Goal: Task Accomplishment & Management: Complete application form

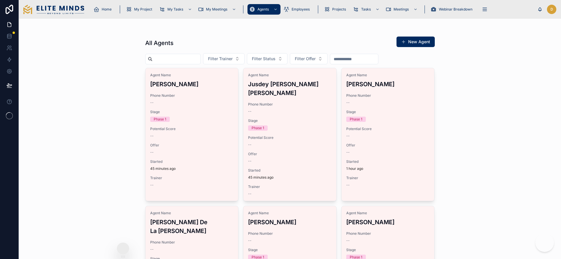
click at [175, 53] on div "Filter Trainer Filter Status Filter Offer" at bounding box center [290, 58] width 290 height 11
type input "******"
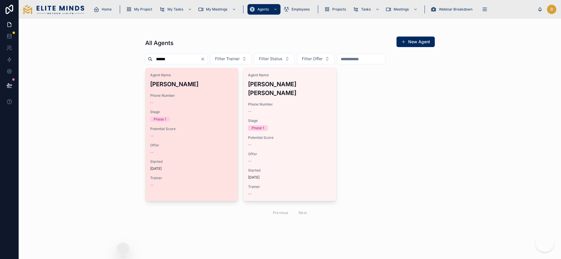
click at [197, 88] on h3 "[PERSON_NAME]" at bounding box center [192, 84] width 84 height 9
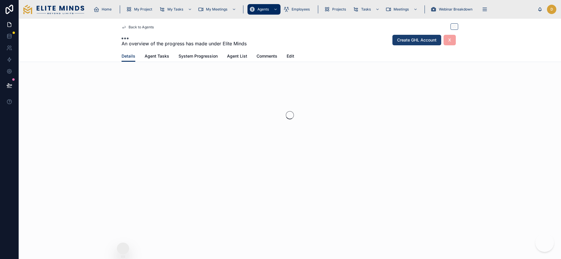
click at [422, 42] on span "Create GHL Account" at bounding box center [416, 40] width 39 height 6
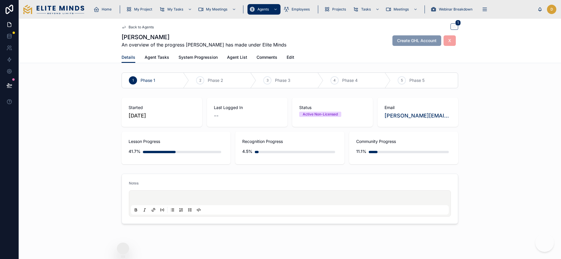
click at [144, 27] on span "Back to Agents" at bounding box center [141, 27] width 25 height 5
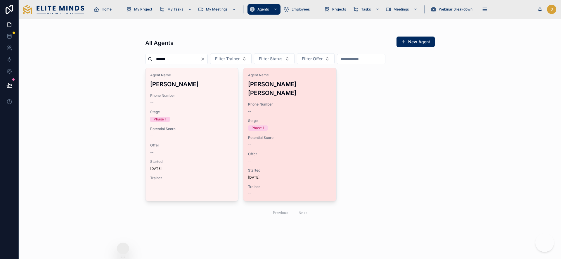
click at [253, 87] on h3 "[PERSON_NAME] [PERSON_NAME]" at bounding box center [290, 89] width 84 height 18
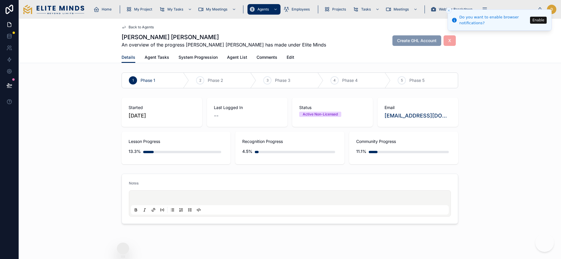
click at [534, 22] on button "Enable" at bounding box center [538, 20] width 17 height 7
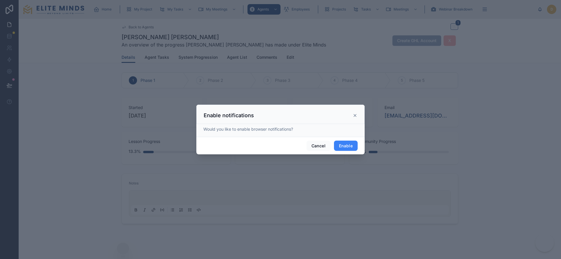
click at [349, 147] on button "Enable" at bounding box center [346, 146] width 24 height 11
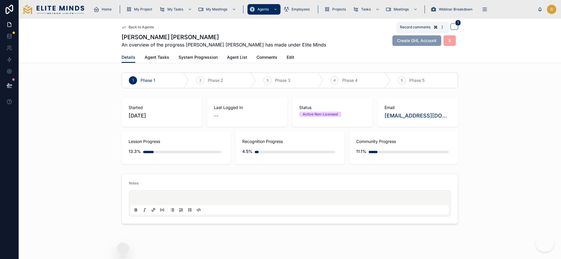
click at [455, 26] on span at bounding box center [455, 26] width 8 height 6
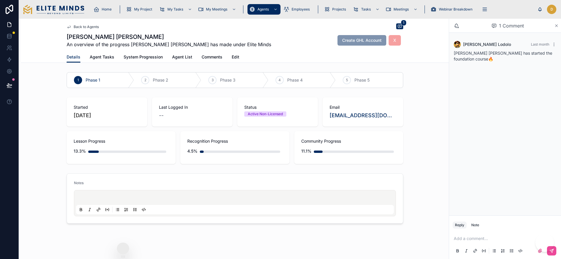
click at [557, 26] on icon at bounding box center [557, 26] width 2 height 2
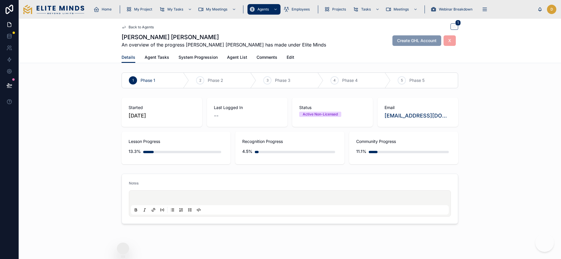
click at [408, 41] on span "Create GHL Account" at bounding box center [417, 40] width 49 height 6
click at [100, 61] on div "Details Agent Tasks System Progression Agent List Comments Edit" at bounding box center [290, 57] width 536 height 11
click at [456, 26] on span at bounding box center [455, 26] width 8 height 6
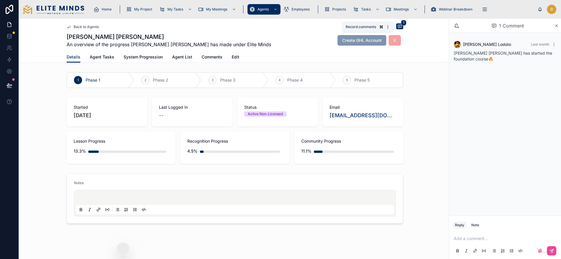
click at [401, 27] on span at bounding box center [400, 26] width 7 height 6
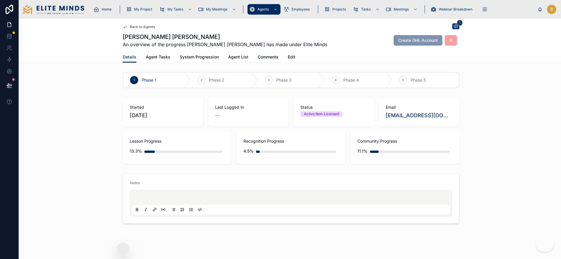
click at [431, 39] on span "Create GHL Account" at bounding box center [418, 40] width 49 height 6
click at [452, 41] on span "X" at bounding box center [451, 40] width 12 height 6
click at [124, 27] on icon at bounding box center [125, 27] width 5 height 5
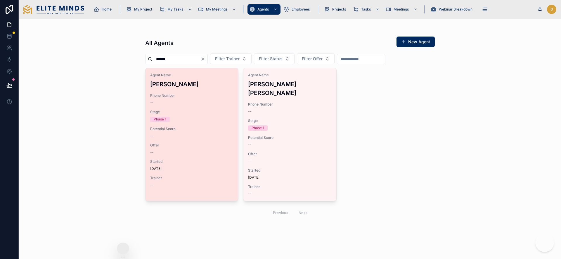
click at [180, 82] on h3 "[PERSON_NAME]" at bounding box center [192, 84] width 84 height 9
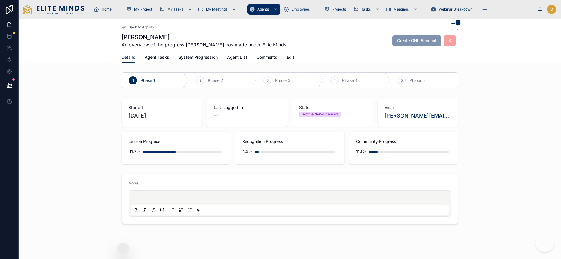
click at [404, 42] on span "Create GHL Account" at bounding box center [417, 40] width 49 height 6
click at [454, 25] on icon at bounding box center [454, 26] width 5 height 5
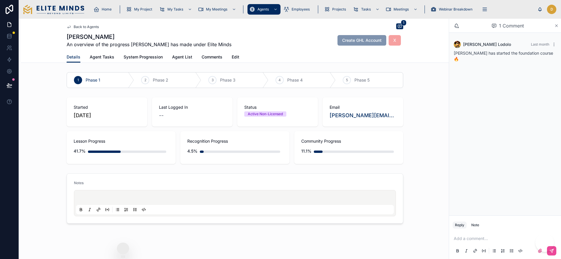
click at [556, 26] on icon at bounding box center [557, 25] width 4 height 5
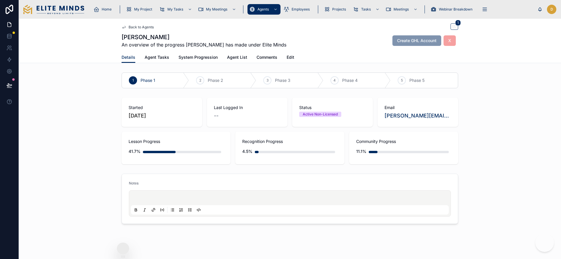
click at [55, 12] on img at bounding box center [53, 9] width 61 height 9
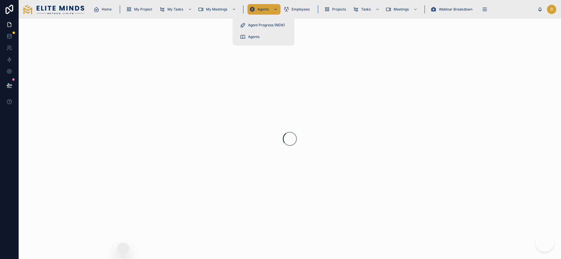
click at [260, 10] on span "Agents" at bounding box center [263, 9] width 11 height 5
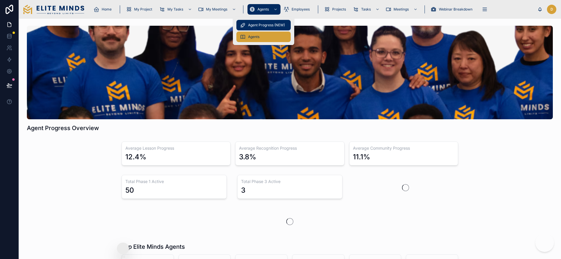
click at [254, 34] on div "Agents" at bounding box center [263, 36] width 47 height 9
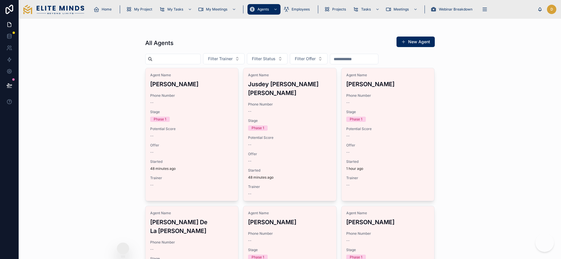
click at [189, 54] on div at bounding box center [173, 59] width 56 height 11
click at [189, 56] on input "text" at bounding box center [177, 59] width 48 height 8
type input "*****"
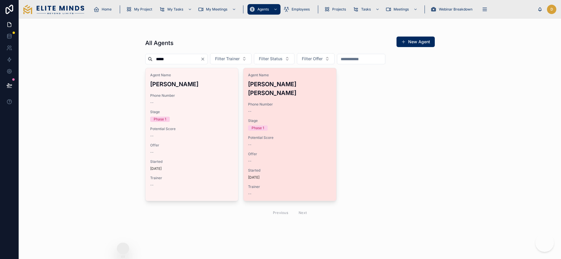
click at [280, 97] on h3 "[PERSON_NAME] [PERSON_NAME]" at bounding box center [290, 89] width 84 height 18
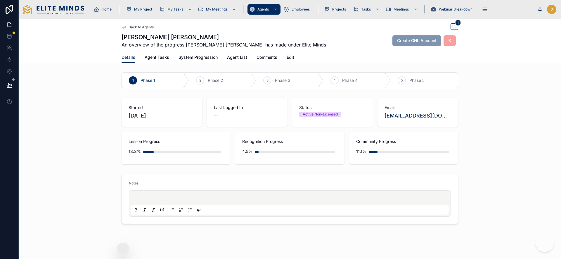
click at [408, 39] on span "Create GHL Account" at bounding box center [417, 40] width 49 height 6
click at [455, 26] on icon at bounding box center [454, 26] width 5 height 5
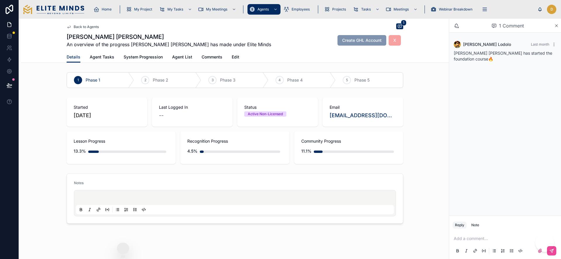
click at [77, 26] on span "Back to Agents" at bounding box center [86, 27] width 25 height 5
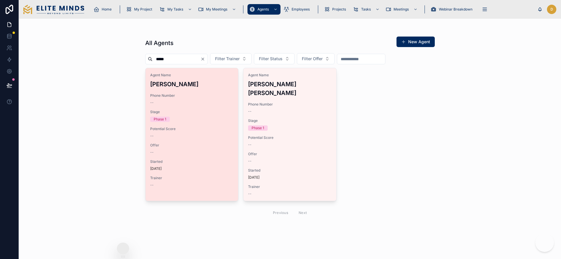
click at [160, 83] on h3 "[PERSON_NAME]" at bounding box center [192, 84] width 84 height 9
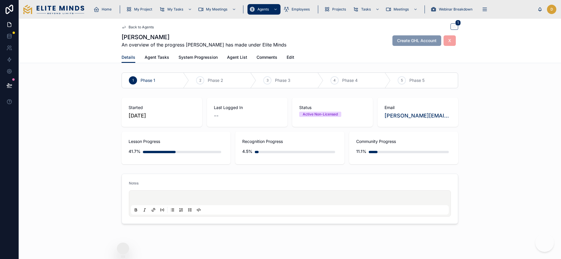
click at [404, 44] on div "Create GHL Account" at bounding box center [417, 40] width 49 height 11
click at [203, 84] on div "2 Phase 2" at bounding box center [222, 80] width 67 height 15
click at [131, 78] on icon at bounding box center [133, 80] width 5 height 5
click at [151, 58] on span "Agent Tasks" at bounding box center [157, 57] width 25 height 6
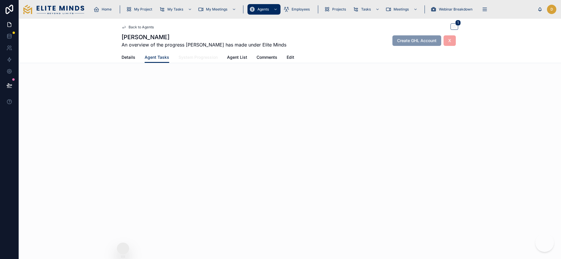
click at [186, 57] on span "System Progression" at bounding box center [198, 57] width 39 height 6
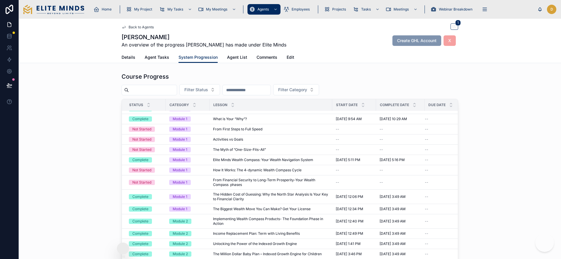
click at [132, 27] on span "Back to Agents" at bounding box center [141, 27] width 25 height 5
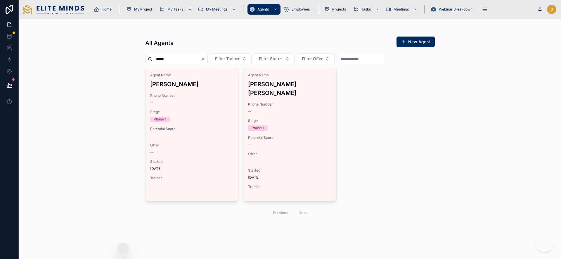
click at [189, 91] on div "Agent Name [PERSON_NAME] Phone Number -- Stage Phase 1 Potential Score -- Offer…" at bounding box center [192, 130] width 93 height 124
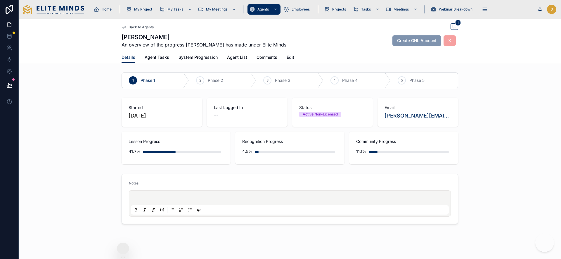
click at [399, 40] on span "Create GHL Account" at bounding box center [417, 40] width 49 height 6
click at [451, 25] on span at bounding box center [455, 26] width 8 height 6
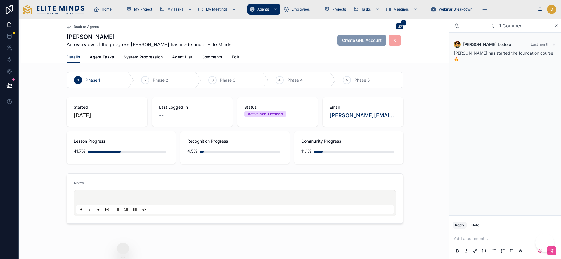
click at [366, 39] on span "Create GHL Account" at bounding box center [362, 40] width 49 height 6
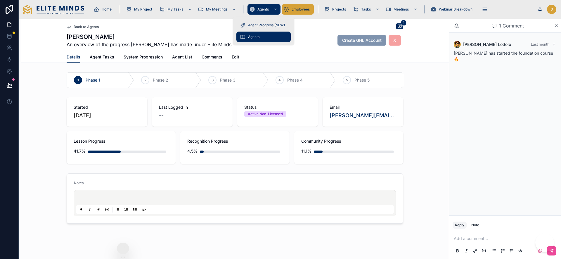
click at [296, 9] on span "Employees" at bounding box center [301, 9] width 18 height 5
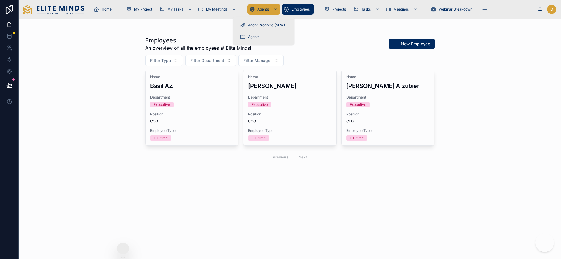
click at [268, 9] on span "Agents" at bounding box center [263, 9] width 11 height 5
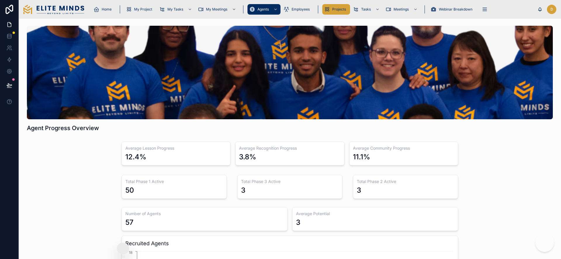
click at [342, 6] on div "Projects" at bounding box center [336, 9] width 24 height 9
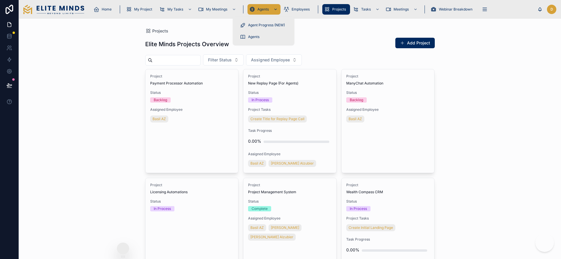
click at [263, 13] on div "Agents" at bounding box center [264, 9] width 30 height 9
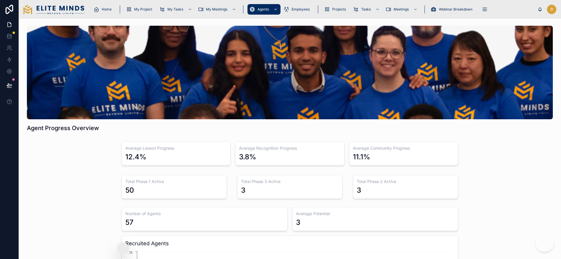
click at [275, 11] on div "scrollable content" at bounding box center [275, 9] width 8 height 9
click at [255, 9] on div "Agents" at bounding box center [264, 9] width 30 height 9
click at [252, 5] on div "Agents" at bounding box center [264, 9] width 30 height 9
click at [252, 13] on div "Agents" at bounding box center [264, 9] width 30 height 9
click at [275, 9] on icon "scrollable content" at bounding box center [276, 9] width 4 height 4
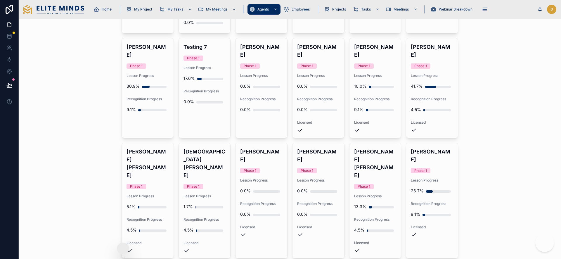
scroll to position [473, 0]
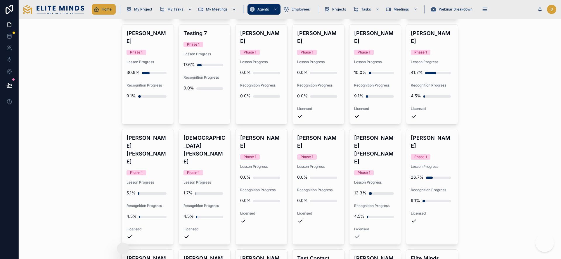
click at [99, 7] on icon "scrollable content" at bounding box center [97, 9] width 6 height 6
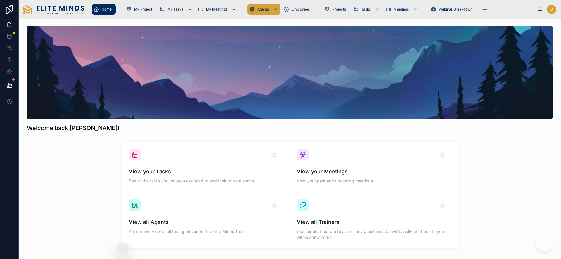
click at [274, 10] on icon "scrollable content" at bounding box center [276, 9] width 4 height 4
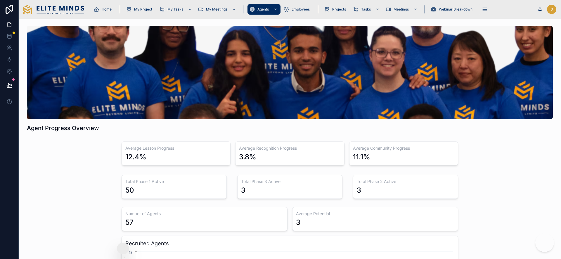
click at [261, 5] on div "Agents" at bounding box center [264, 9] width 30 height 9
click at [9, 37] on icon at bounding box center [9, 36] width 6 height 6
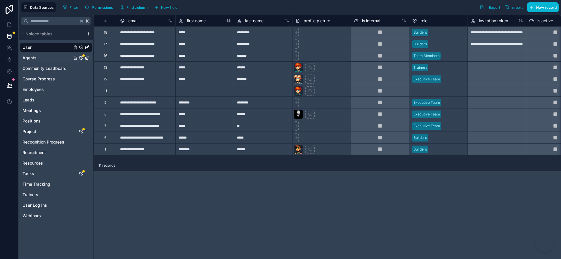
click at [29, 56] on span "Agents" at bounding box center [30, 58] width 14 height 6
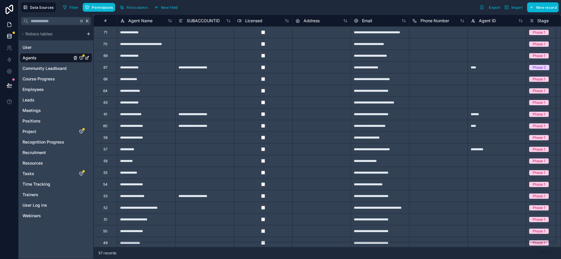
click at [9, 25] on icon at bounding box center [9, 25] width 6 height 6
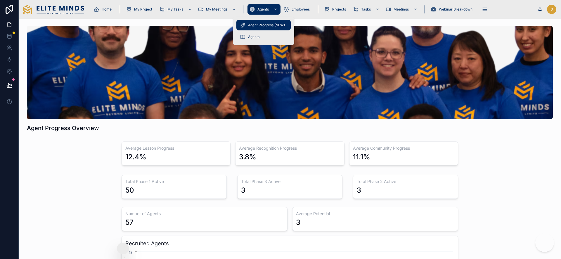
click at [276, 11] on icon "scrollable content" at bounding box center [276, 9] width 4 height 4
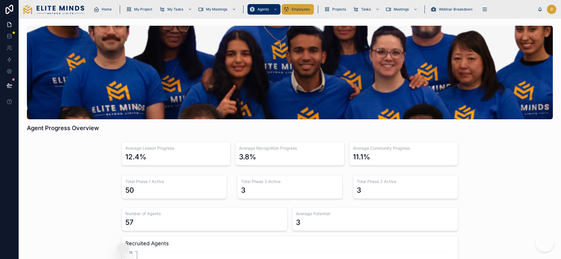
click at [302, 12] on div "Employees" at bounding box center [298, 9] width 29 height 9
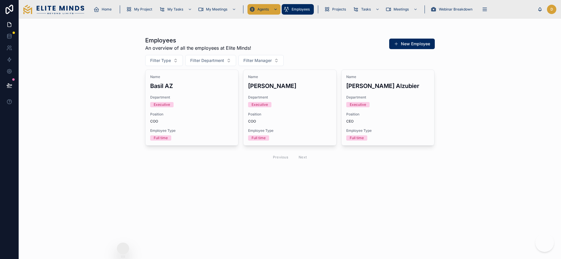
click at [265, 9] on span "Agents" at bounding box center [263, 9] width 11 height 5
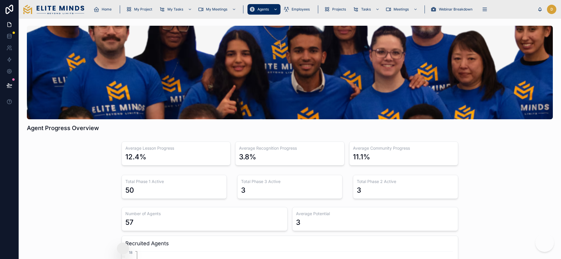
click at [263, 8] on span "Agents" at bounding box center [263, 9] width 11 height 5
click at [257, 37] on span "Agents" at bounding box center [253, 37] width 11 height 5
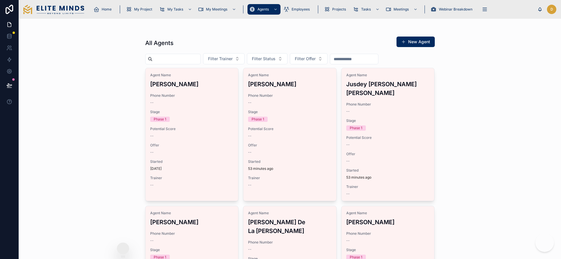
click at [182, 58] on input "text" at bounding box center [177, 59] width 48 height 8
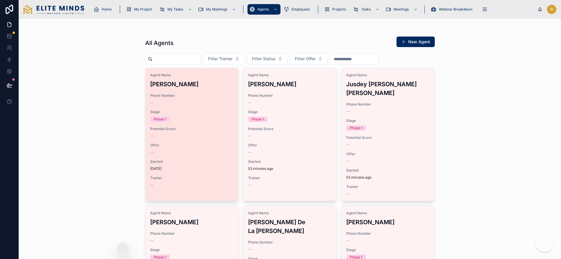
click at [187, 75] on span "Agent Name" at bounding box center [192, 75] width 84 height 5
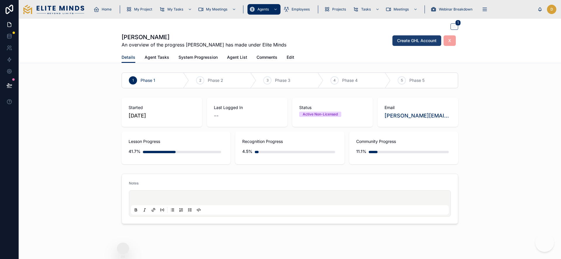
click at [398, 44] on button "Create GHL Account" at bounding box center [417, 40] width 49 height 11
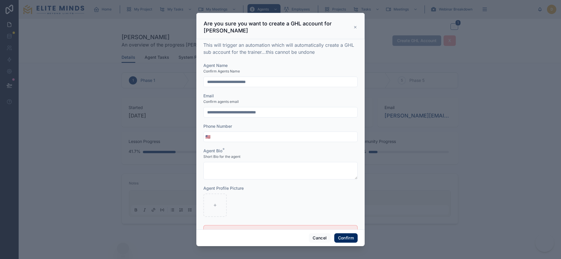
click at [237, 115] on input "**********" at bounding box center [281, 112] width 154 height 8
click at [218, 109] on input "**********" at bounding box center [281, 112] width 154 height 8
click at [260, 138] on input "tel" at bounding box center [284, 137] width 145 height 8
paste input "**********"
type input "**********"
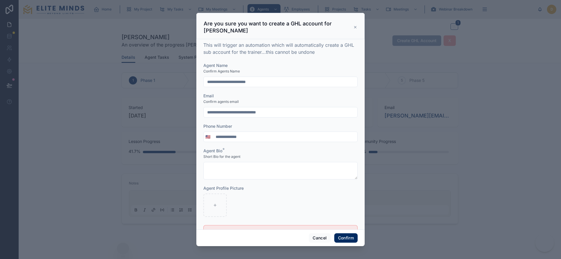
click at [256, 157] on div "Short Bio for the agent" at bounding box center [281, 157] width 154 height 6
click at [249, 166] on textarea at bounding box center [281, 171] width 154 height 18
type textarea "*"
click at [265, 188] on div "Agent Profile Picture" at bounding box center [281, 188] width 154 height 6
click at [339, 237] on button "Confirm" at bounding box center [346, 237] width 23 height 9
